Goal: Task Accomplishment & Management: Manage account settings

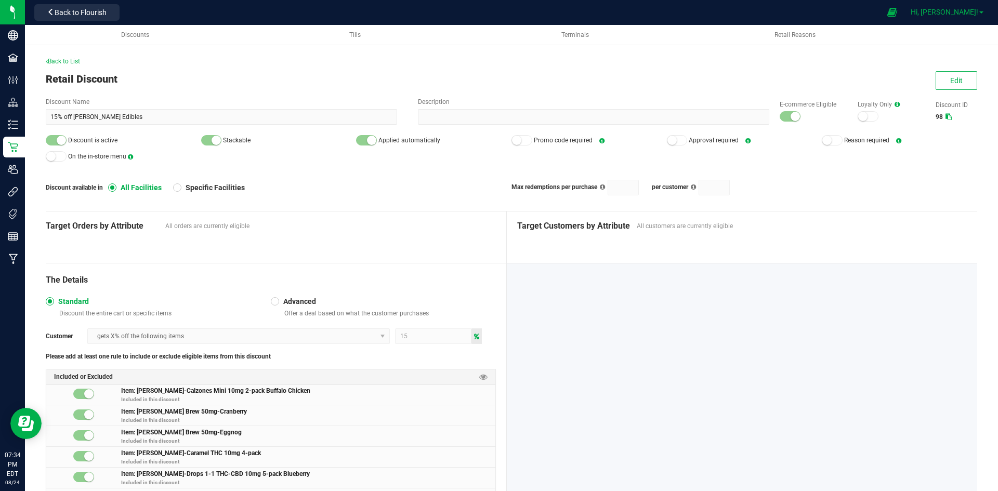
click at [959, 11] on span "Hi, [PERSON_NAME]!" at bounding box center [944, 12] width 68 height 8
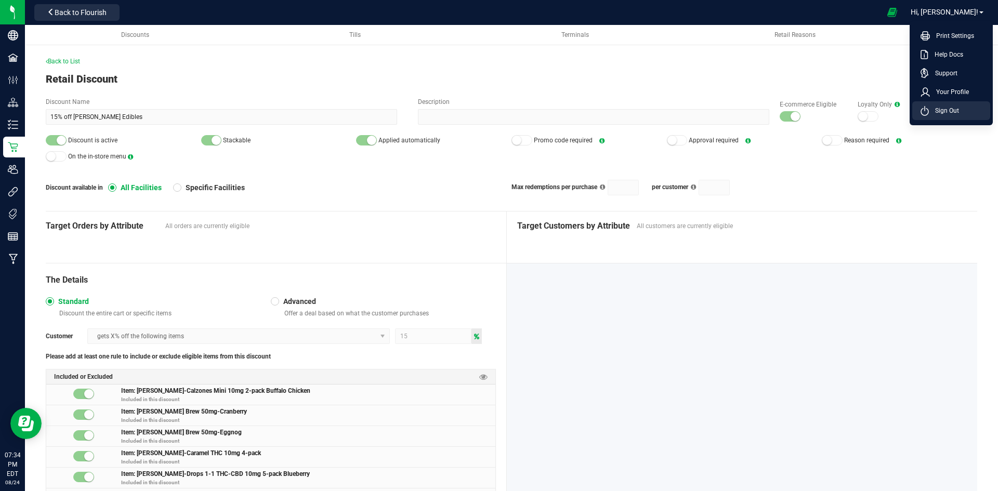
click at [952, 109] on span "Sign Out" at bounding box center [944, 110] width 30 height 10
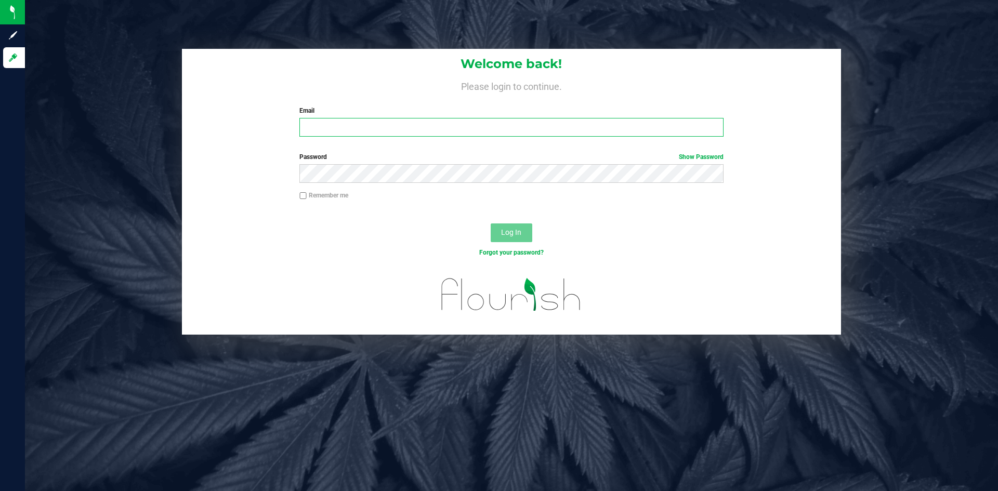
type input "[EMAIL_ADDRESS][DOMAIN_NAME]"
click at [440, 126] on input "[EMAIL_ADDRESS][DOMAIN_NAME]" at bounding box center [511, 127] width 424 height 19
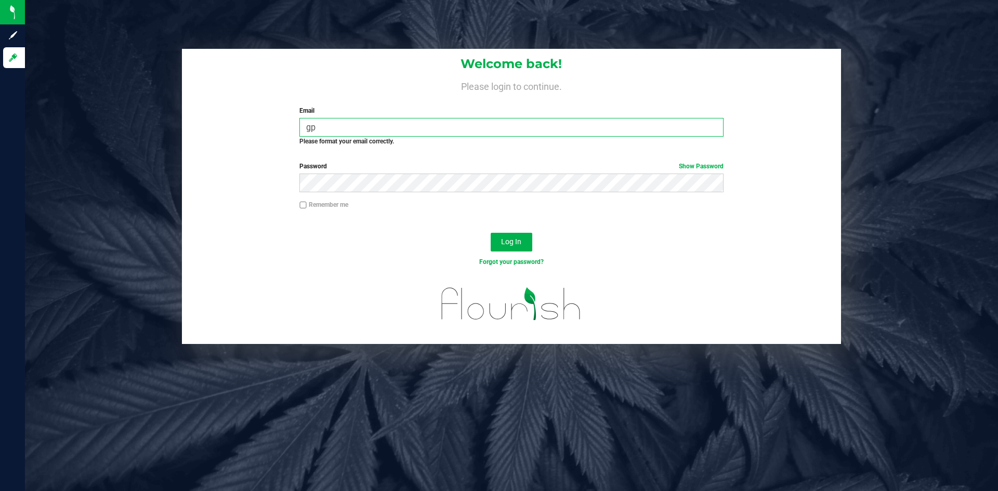
type input "[EMAIL_ADDRESS][DOMAIN_NAME]"
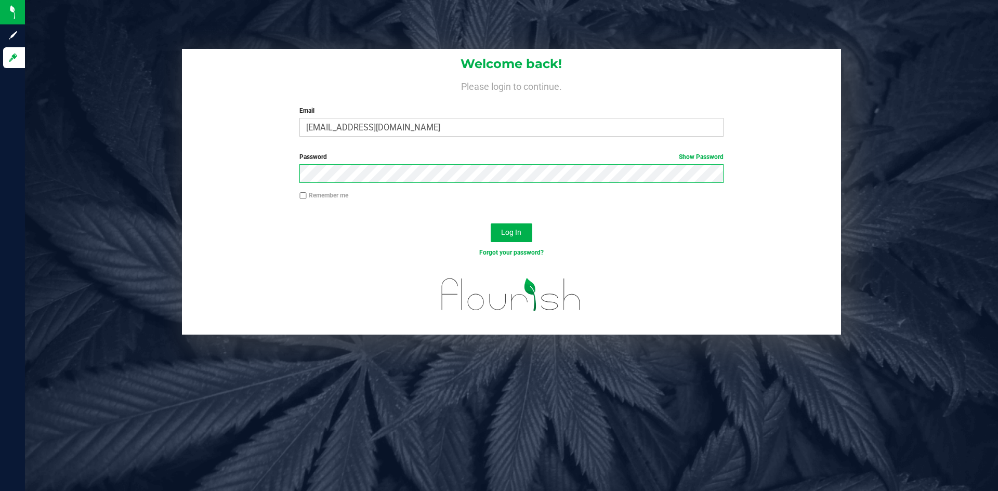
click at [491, 223] on button "Log In" at bounding box center [512, 232] width 42 height 19
